Goal: Task Accomplishment & Management: Use online tool/utility

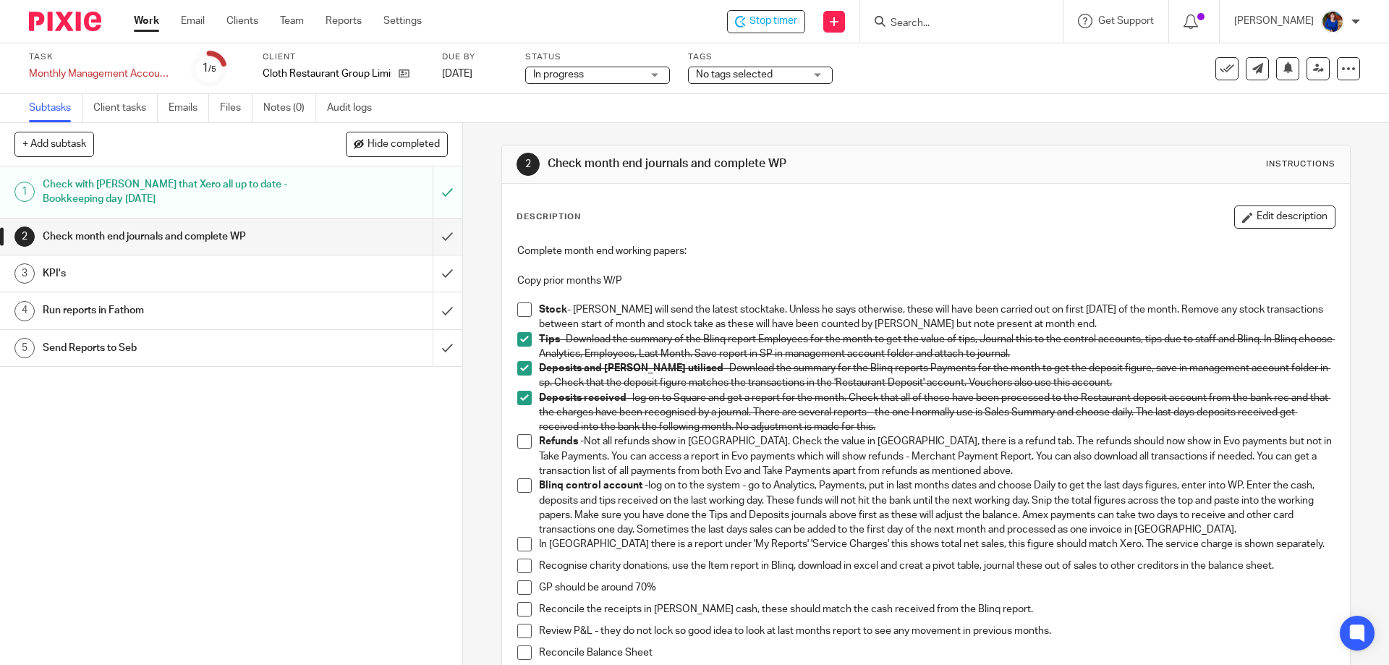
drag, startPoint x: 1341, startPoint y: 68, endPoint x: 1350, endPoint y: 75, distance: 11.9
click at [1350, 75] on div "Task Monthly Management Accounts - Cloth Save Monthly Management Accounts - Clo…" at bounding box center [694, 68] width 1389 height 51
click at [1344, 74] on div at bounding box center [1348, 68] width 23 height 23
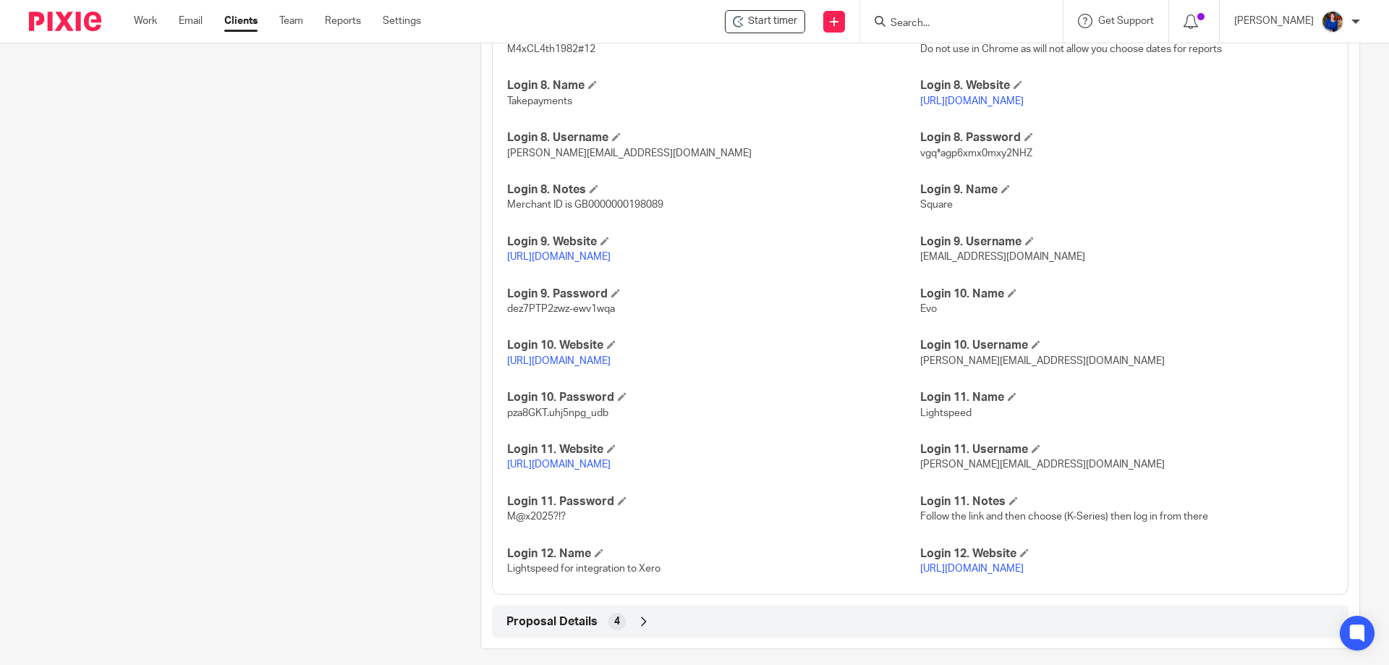
scroll to position [2141, 0]
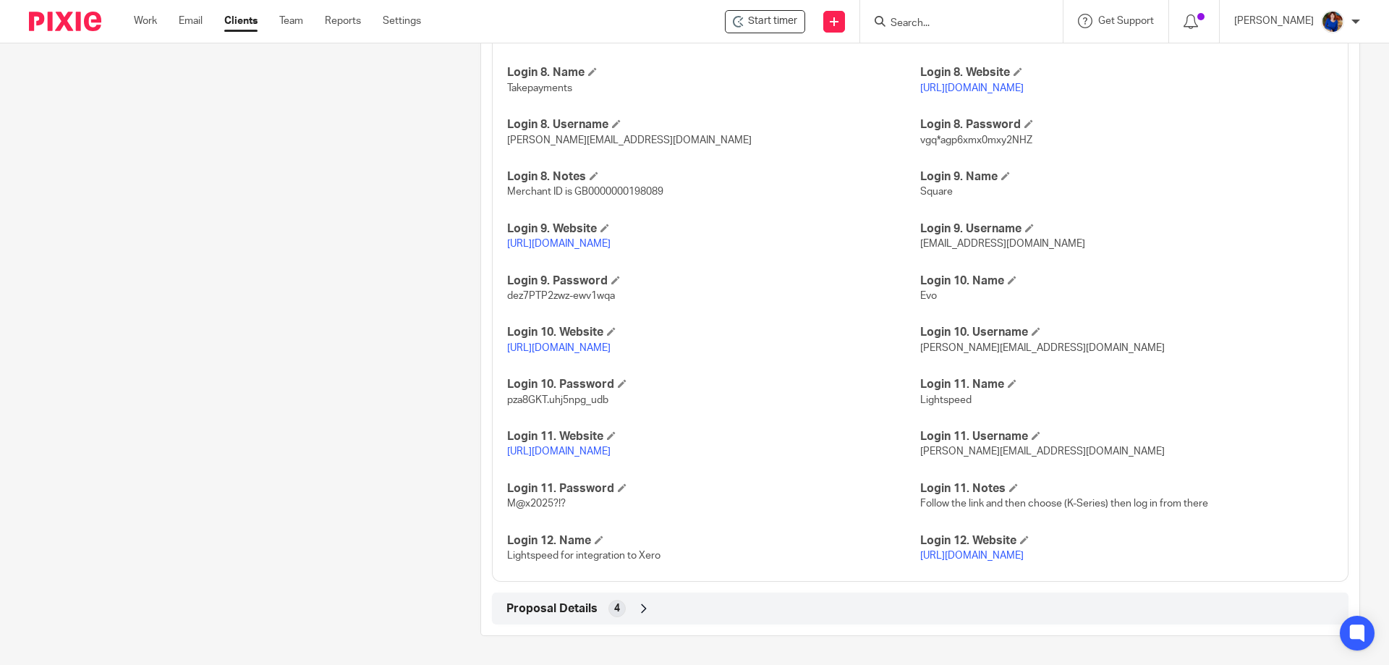
click at [1027, 548] on p "[URL][DOMAIN_NAME]" at bounding box center [1126, 555] width 413 height 14
click at [1017, 551] on link "https://manager.lsk.lightspeed.app/integration/accounting?bizId=76826&blId=1319…" at bounding box center [971, 556] width 103 height 10
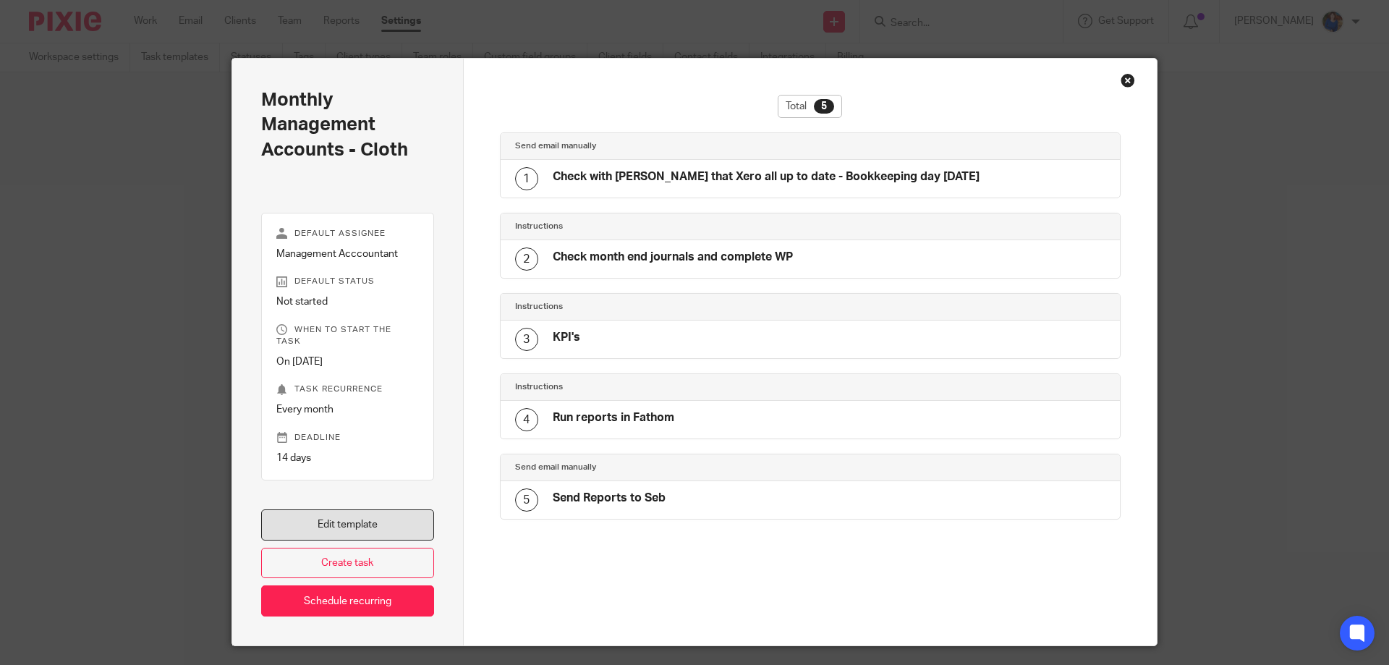
click at [352, 509] on link "Edit template" at bounding box center [347, 524] width 173 height 31
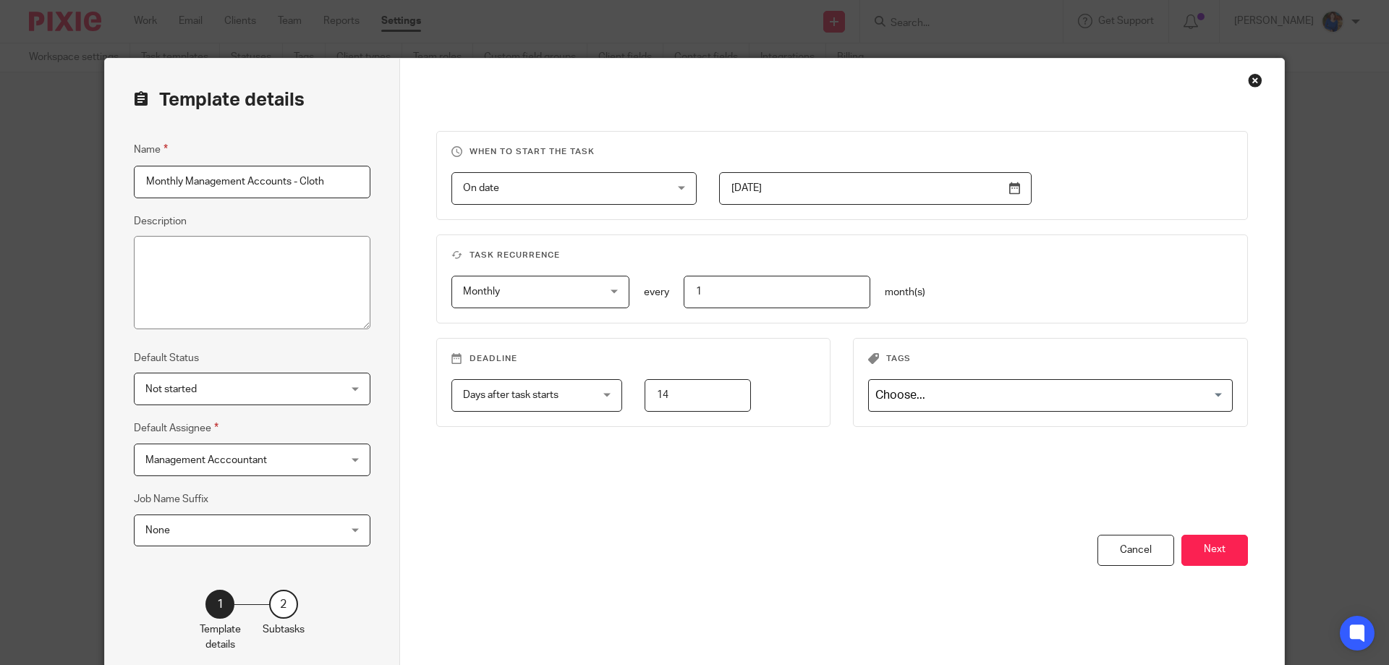
click at [1221, 546] on button "Next" at bounding box center [1215, 550] width 67 height 31
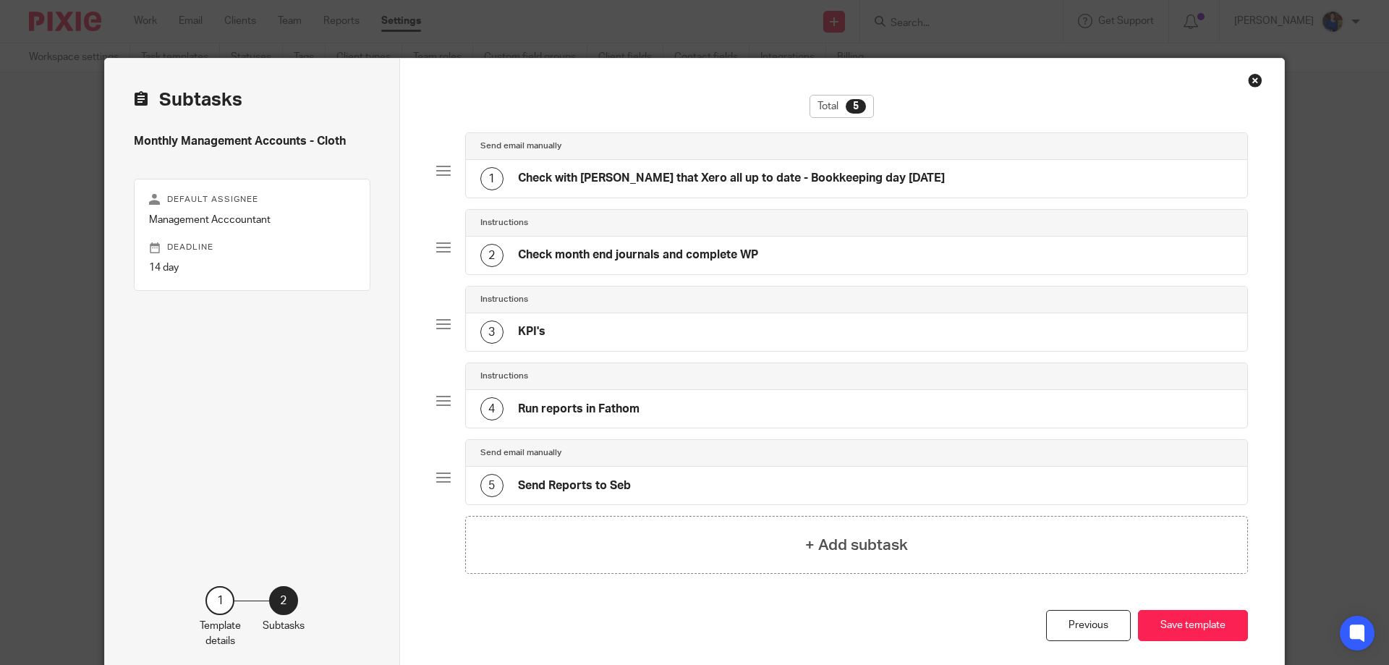
click at [769, 250] on div "2 Check month end journals and complete WP" at bounding box center [857, 256] width 782 height 38
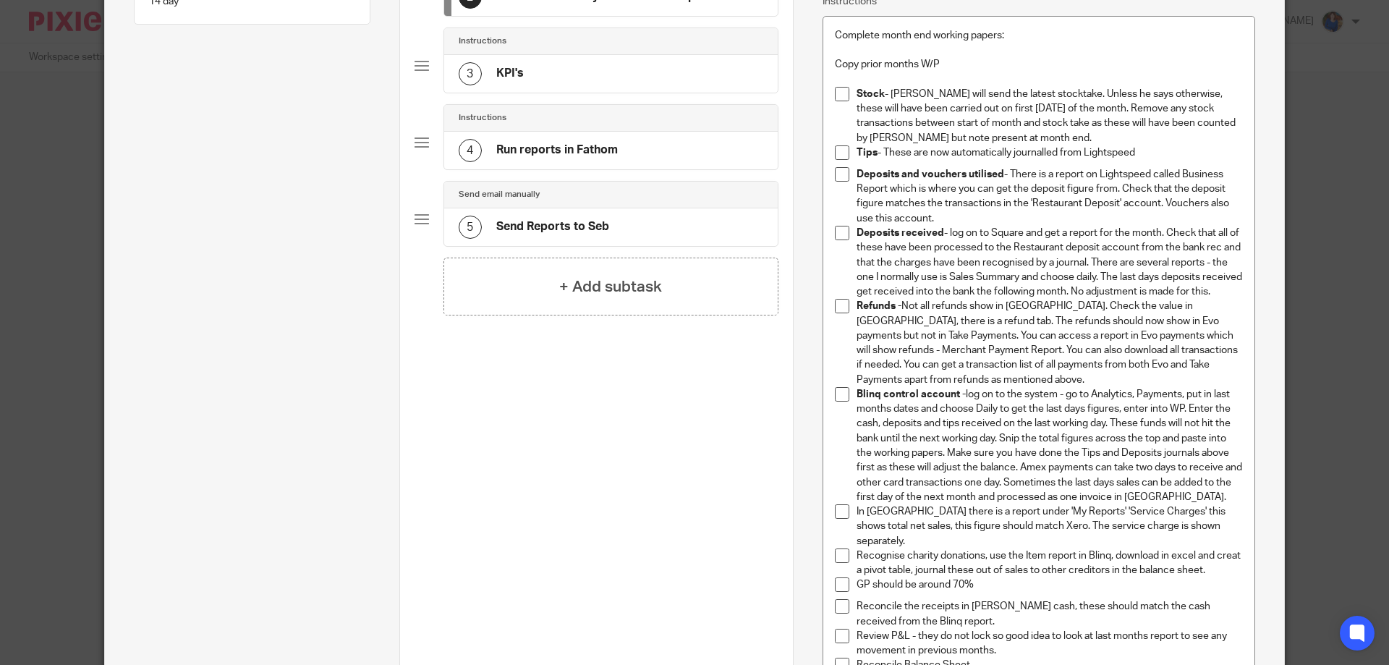
scroll to position [289, 0]
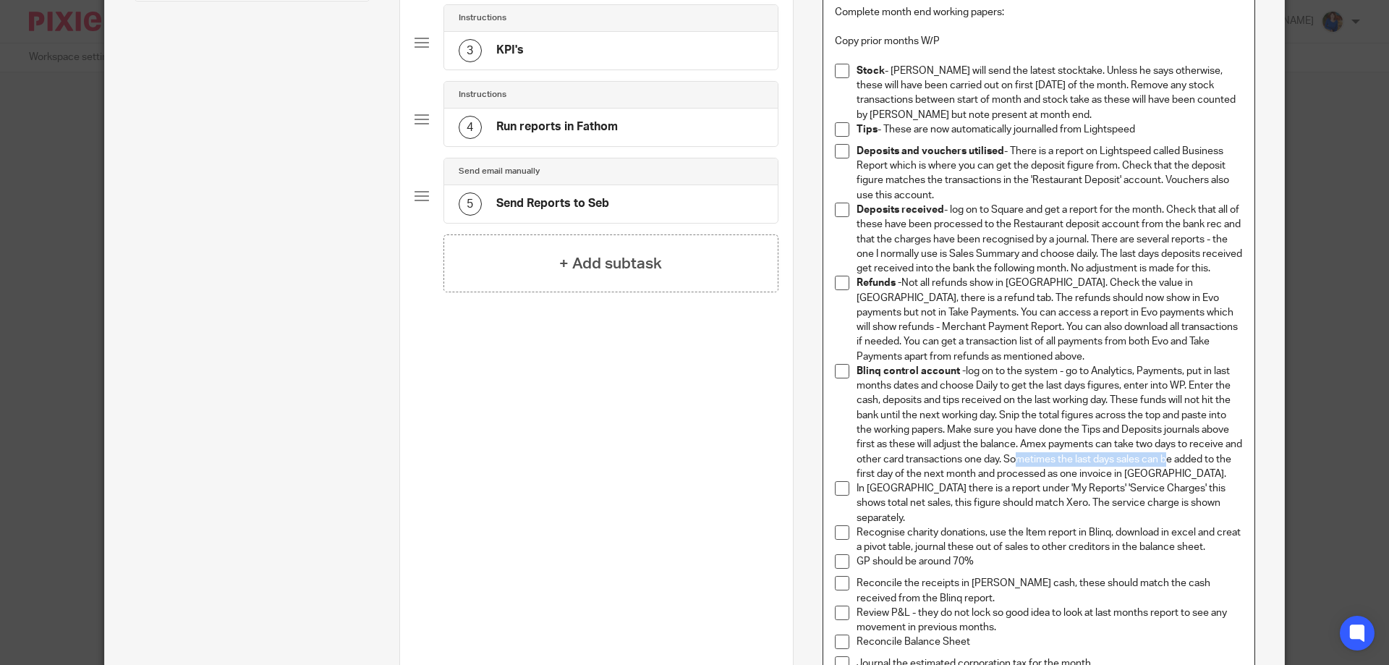
drag, startPoint x: 1177, startPoint y: 480, endPoint x: 1085, endPoint y: 472, distance: 93.0
click at [1031, 473] on p "Blinq control account - log on to the system - go to Analytics, Payments, put i…" at bounding box center [1050, 422] width 386 height 117
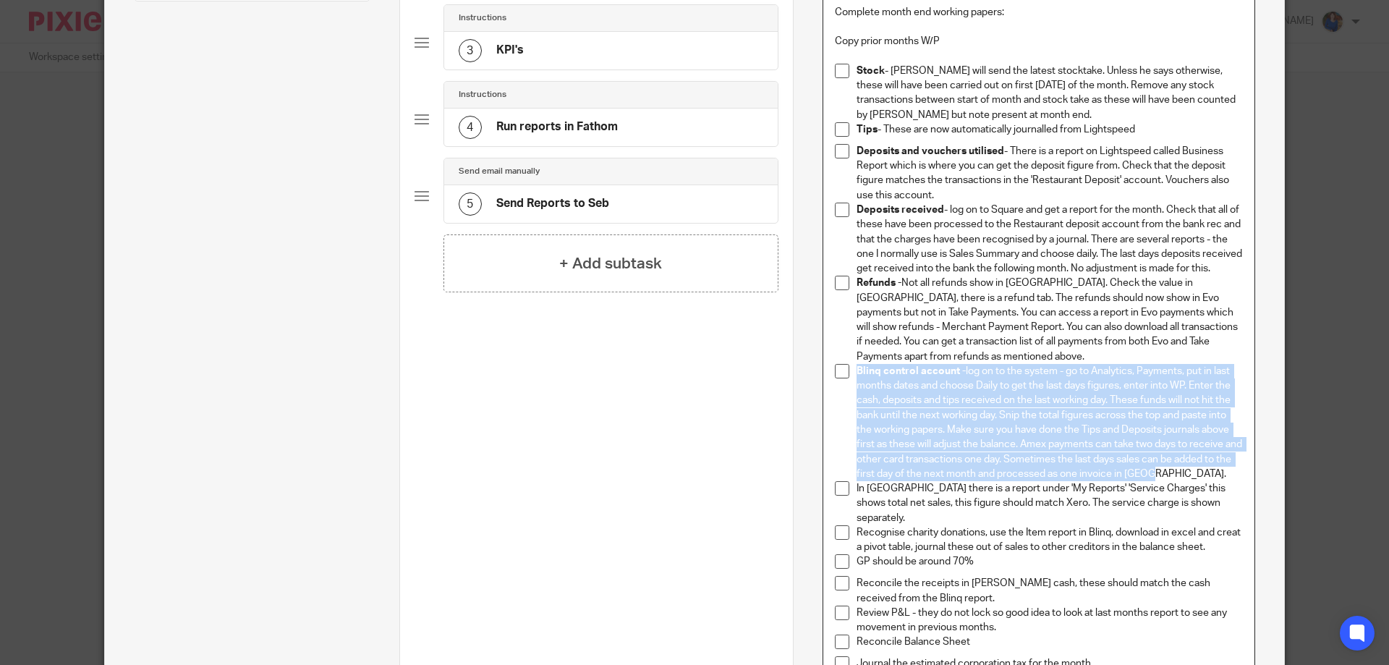
drag, startPoint x: 1165, startPoint y: 482, endPoint x: 842, endPoint y: 384, distance: 337.9
click at [842, 384] on li "Blinq control account - log on to the system - go to Analytics, Payments, put i…" at bounding box center [1039, 422] width 408 height 117
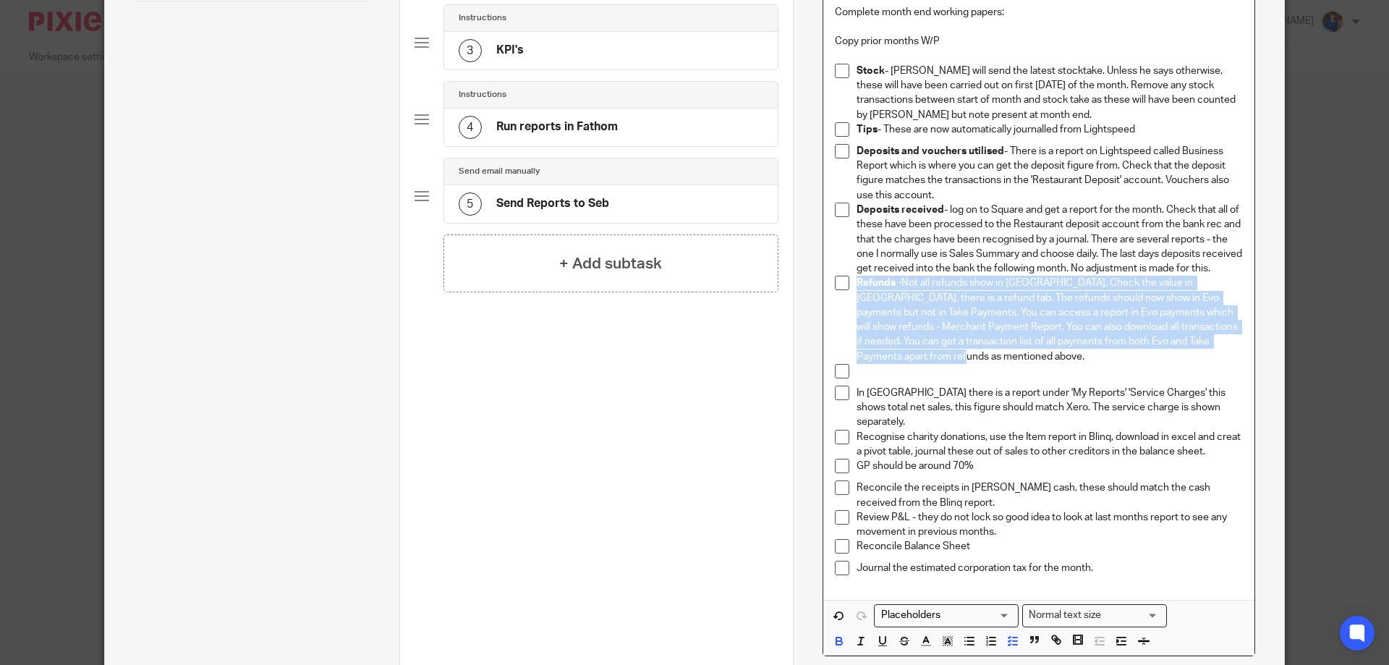
drag, startPoint x: 960, startPoint y: 368, endPoint x: 852, endPoint y: 302, distance: 126.7
click at [857, 302] on p "Refunds - Not all refunds show in Blinq. Check the value in Blinq, there is a r…" at bounding box center [1050, 320] width 386 height 88
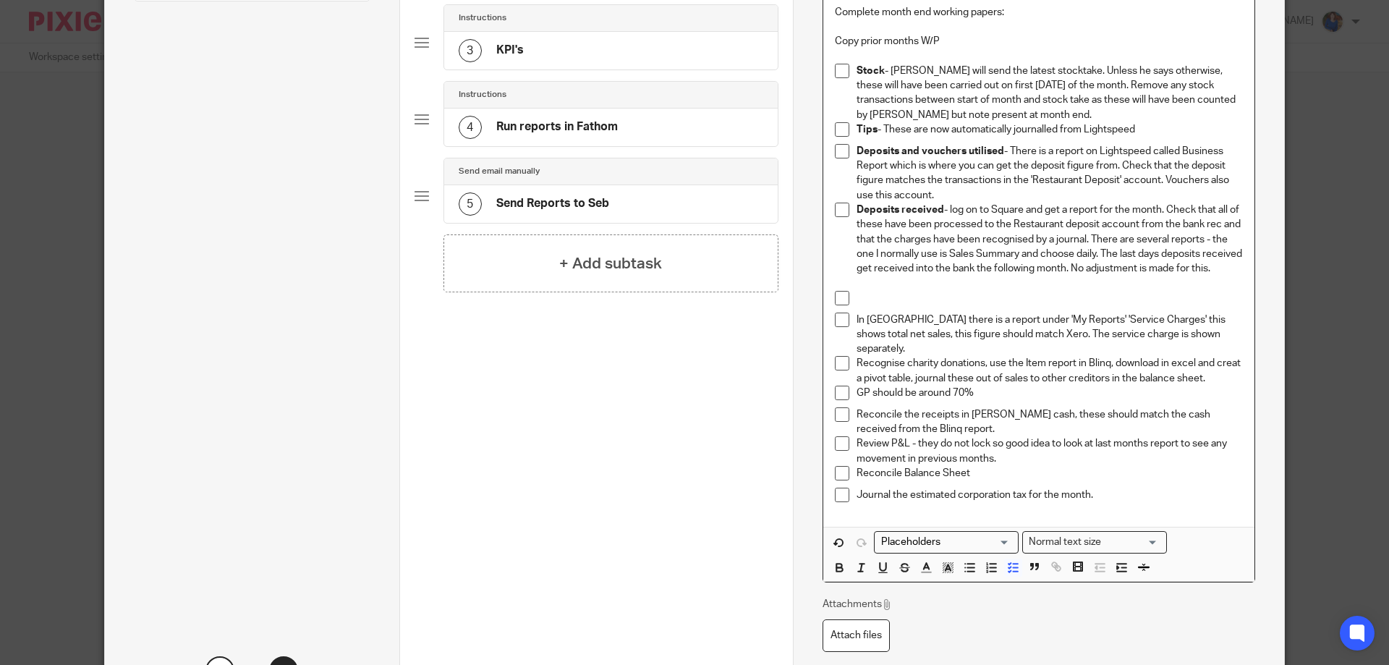
click at [873, 305] on p at bounding box center [1050, 298] width 386 height 14
